Goal: Task Accomplishment & Management: Manage account settings

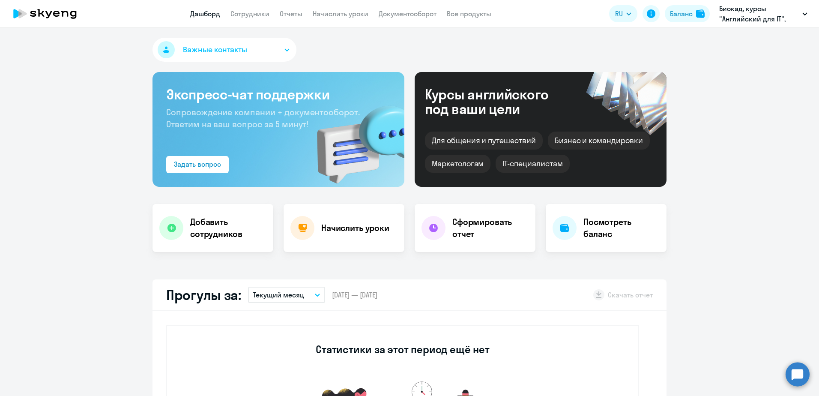
select select "30"
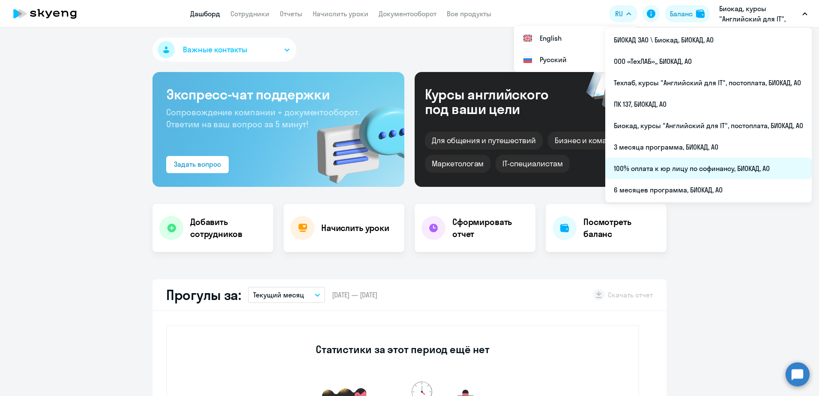
click at [693, 169] on li "100% оплата к юр лицу по софинансу, БИОКАД, АО" at bounding box center [708, 168] width 206 height 21
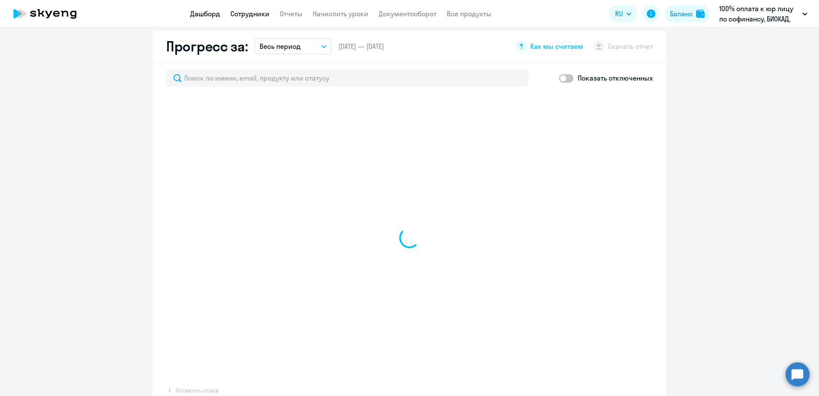
scroll to position [428, 0]
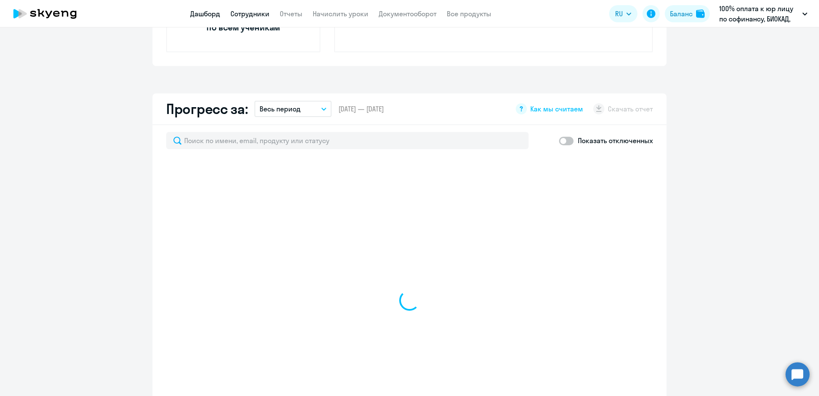
click at [246, 10] on link "Сотрудники" at bounding box center [249, 13] width 39 height 9
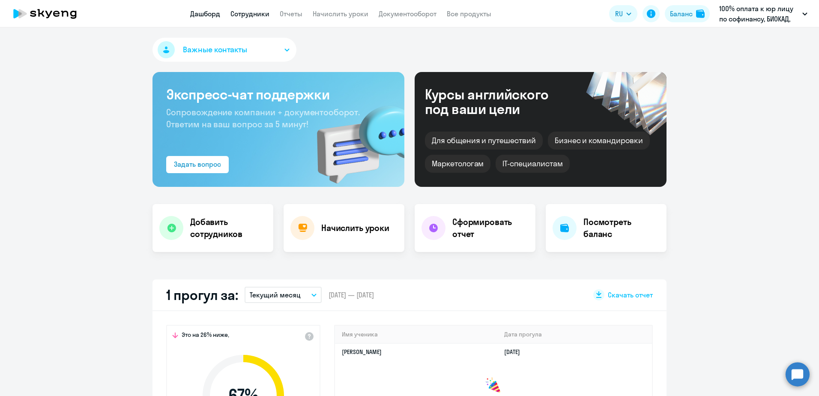
select select "30"
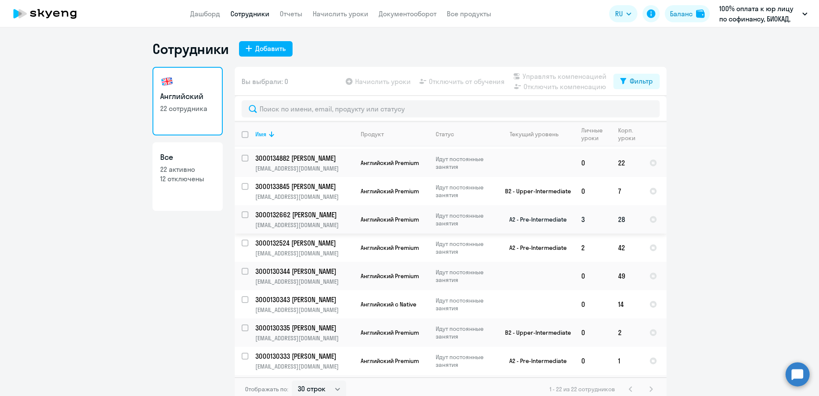
scroll to position [86, 0]
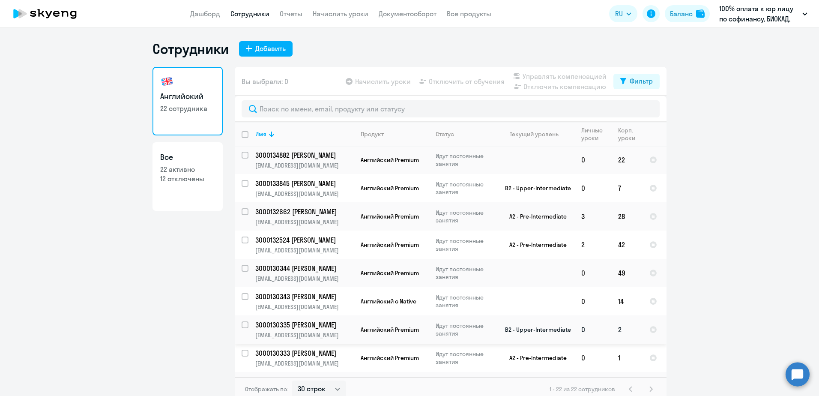
click at [244, 322] on input "select row 38661186" at bounding box center [249, 329] width 17 height 17
checkbox input "true"
click at [395, 84] on span "Начислить уроки" at bounding box center [383, 81] width 56 height 10
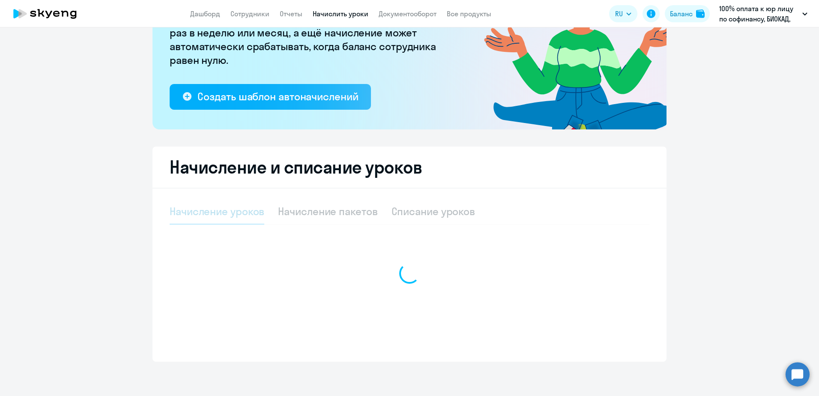
select select "10"
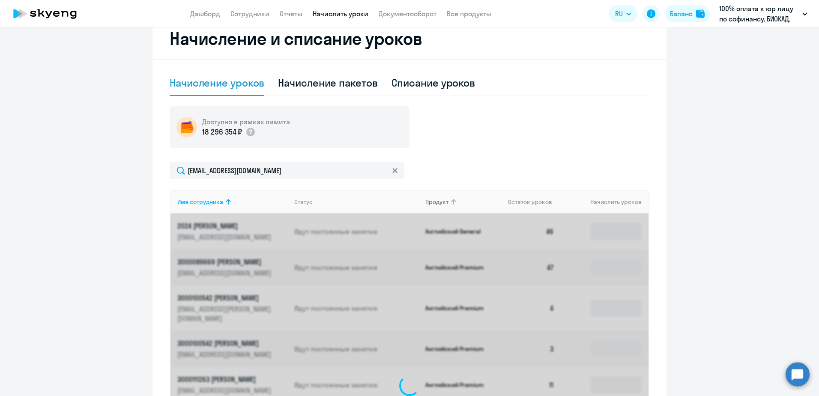
scroll to position [234, 0]
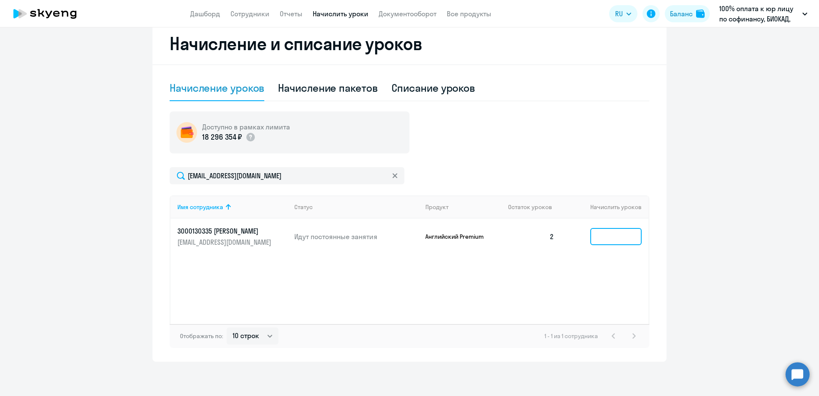
click at [612, 238] on input at bounding box center [615, 236] width 51 height 17
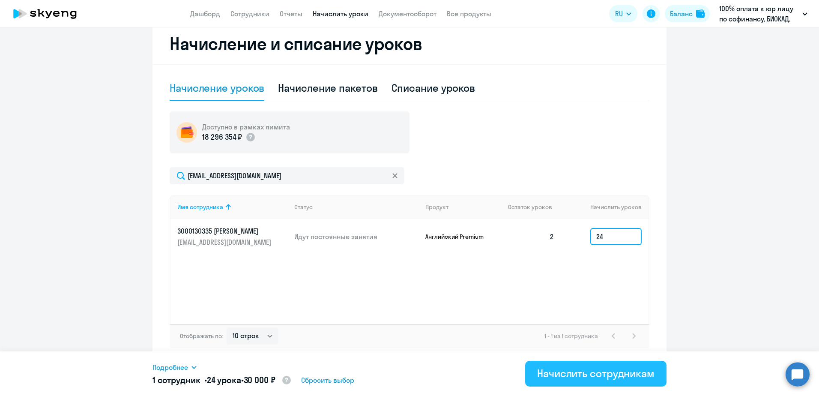
type input "24"
click at [568, 372] on div "Начислить сотрудникам" at bounding box center [595, 373] width 117 height 14
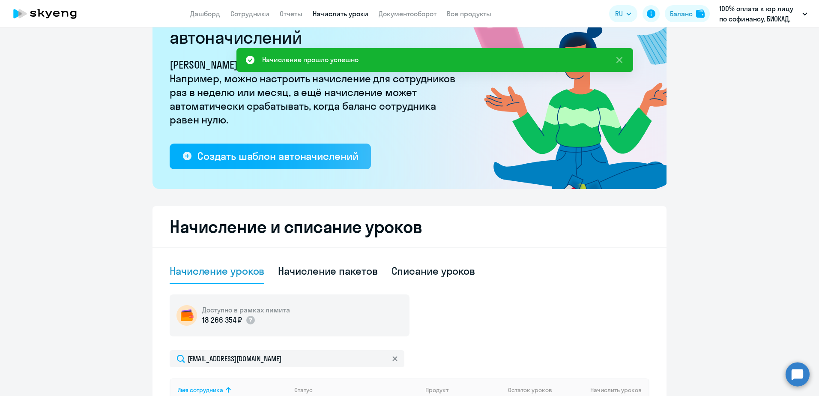
scroll to position [0, 0]
